Goal: Navigation & Orientation: Find specific page/section

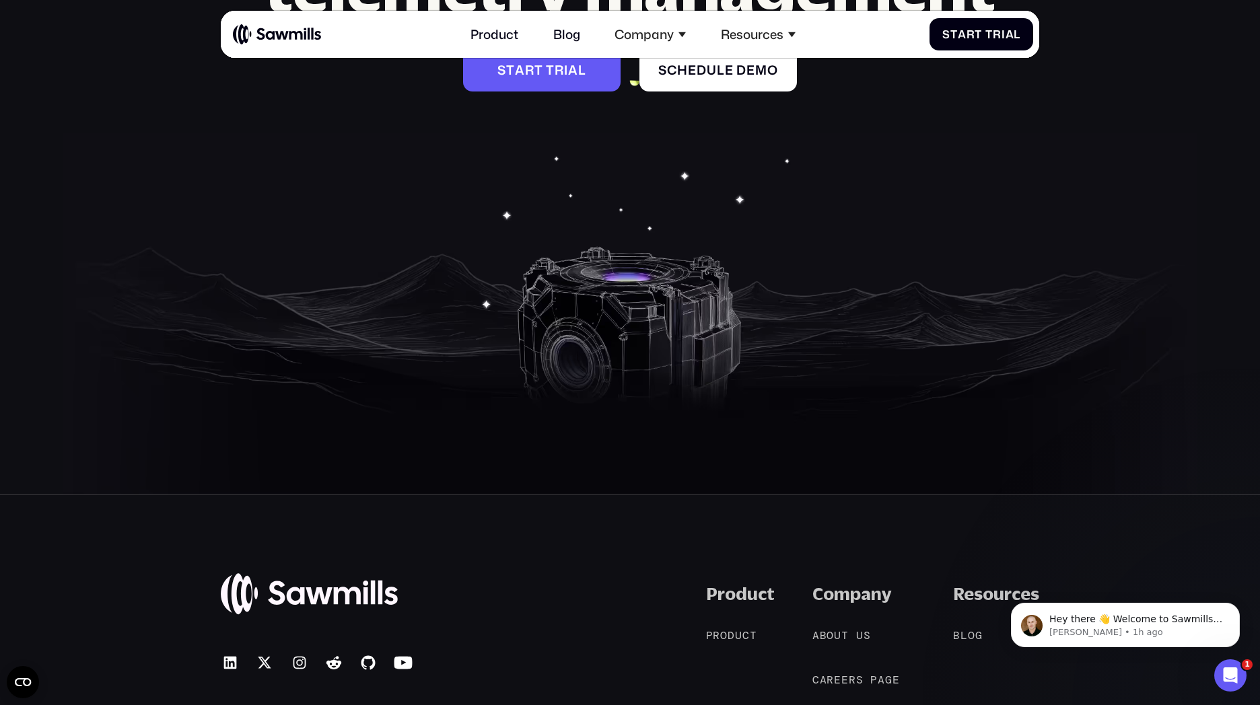
scroll to position [7173, 0]
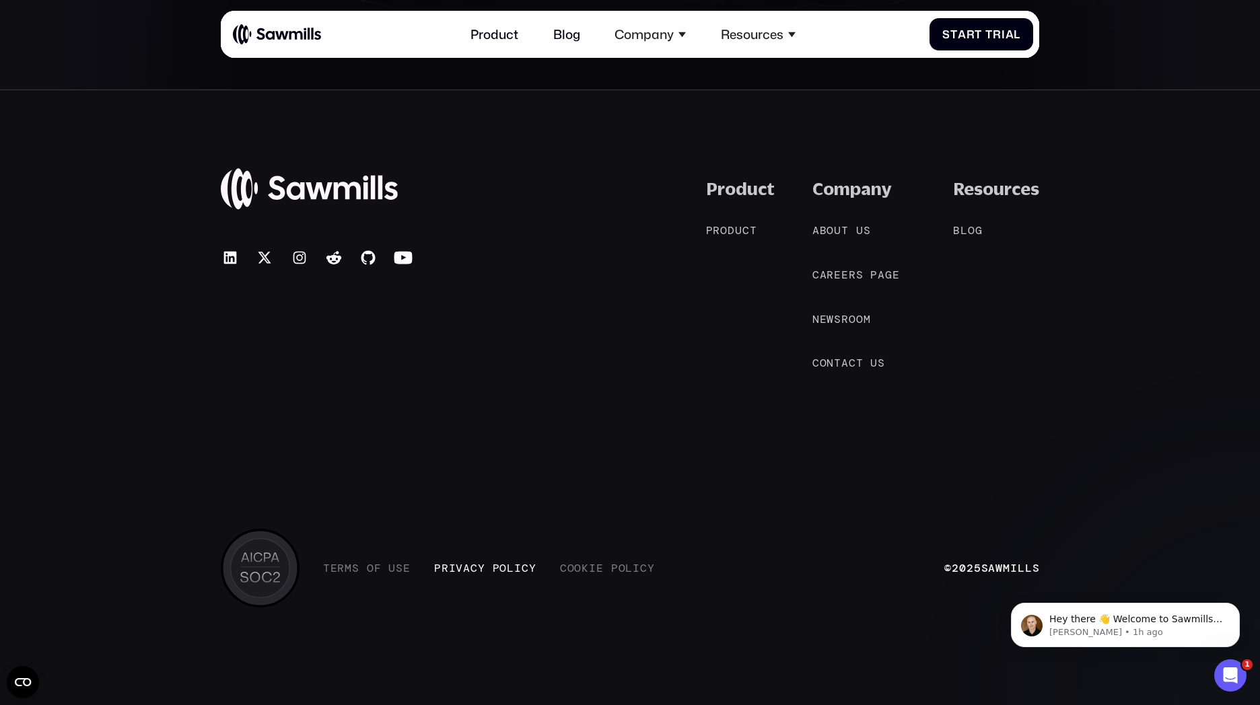
click at [487, 564] on span at bounding box center [488, 568] width 7 height 13
